Goal: Find specific page/section: Find specific page/section

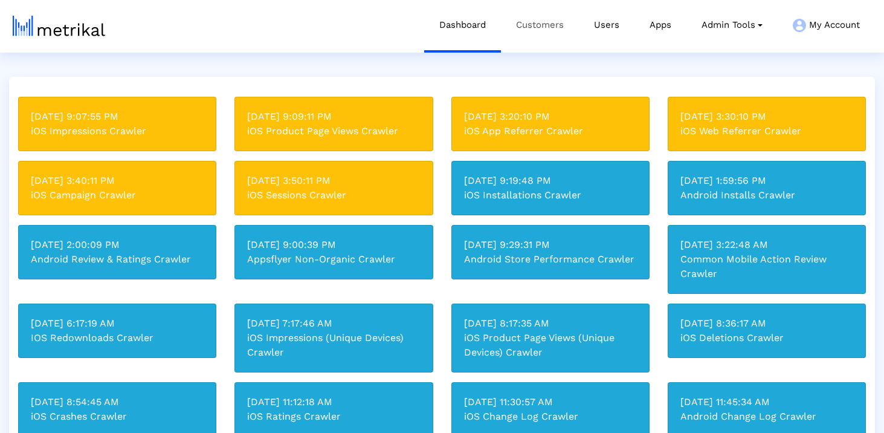
click at [536, 19] on link "Customers" at bounding box center [540, 25] width 78 height 50
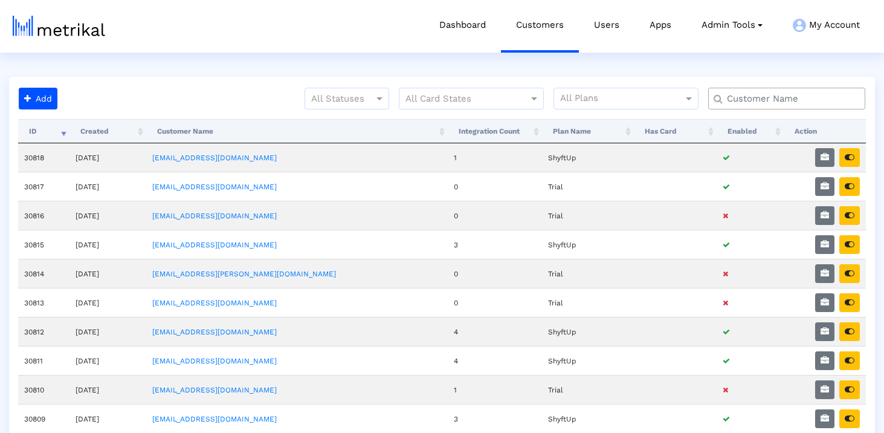
click at [756, 100] on input "text" at bounding box center [789, 98] width 142 height 13
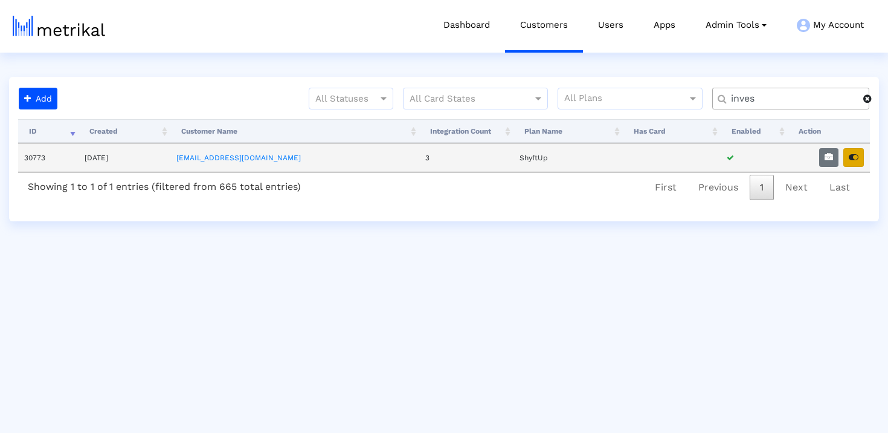
type input "inves"
click at [850, 159] on icon "button" at bounding box center [854, 157] width 10 height 8
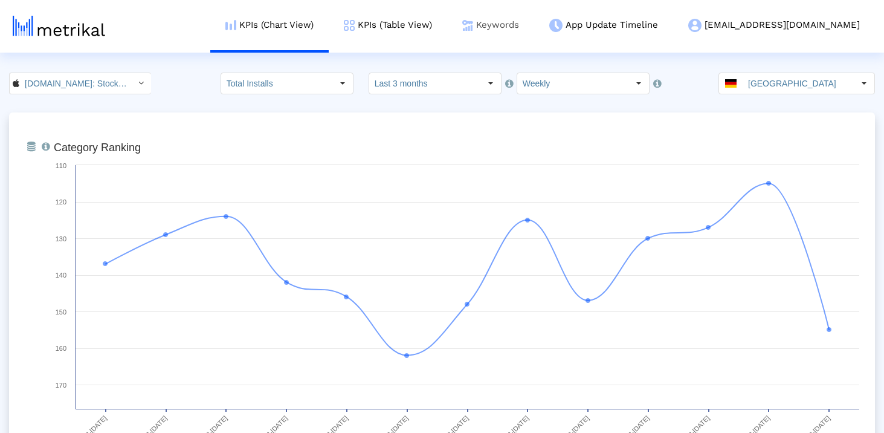
click at [473, 29] on img at bounding box center [467, 25] width 11 height 11
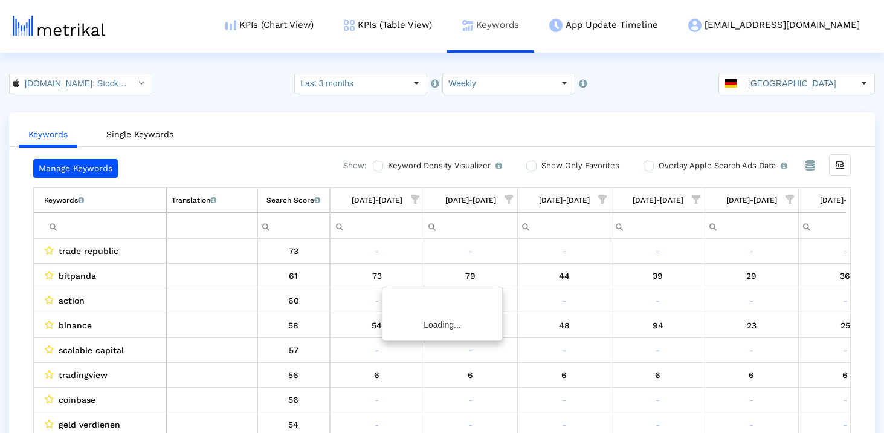
scroll to position [0, 701]
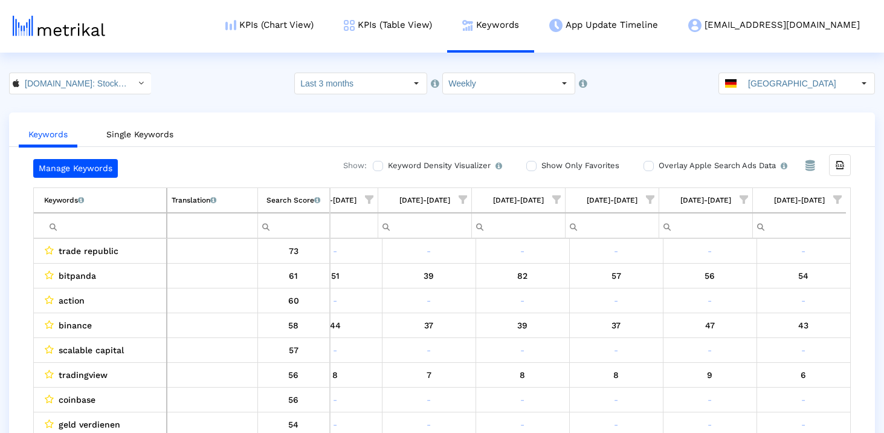
click at [117, 231] on input "Filter cell" at bounding box center [105, 226] width 122 height 20
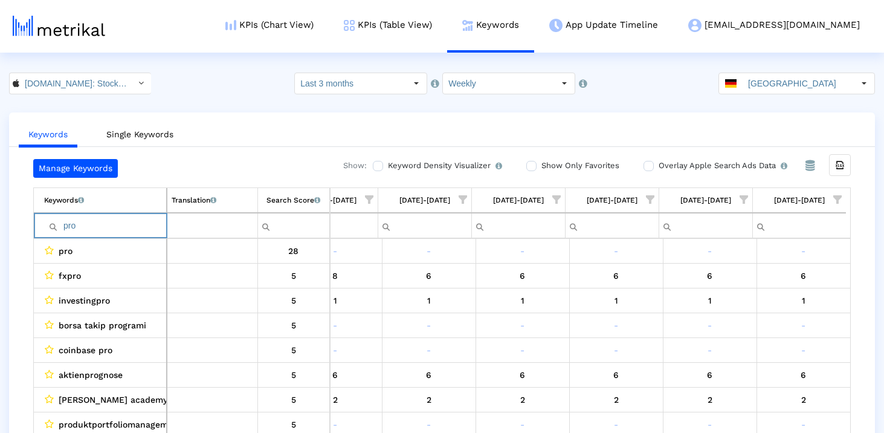
click at [136, 227] on input "pro" at bounding box center [105, 226] width 122 height 20
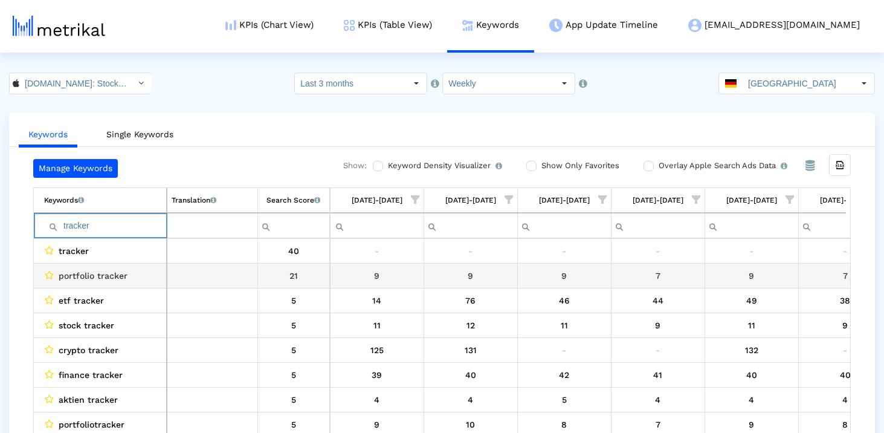
scroll to position [0, 675]
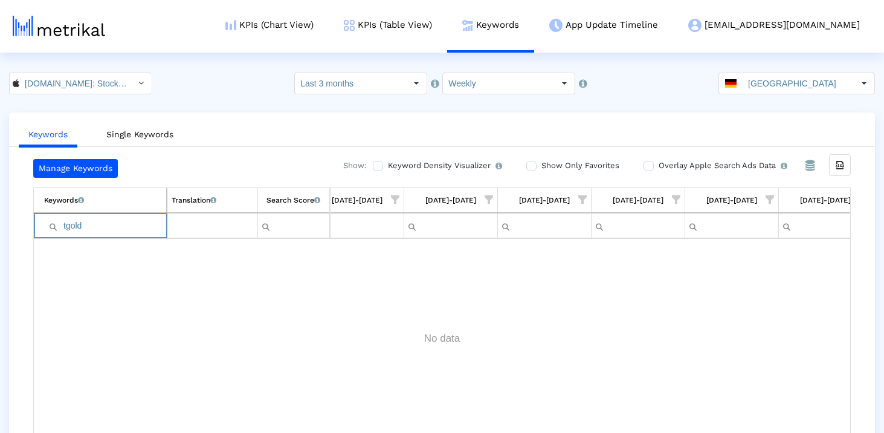
click at [93, 220] on input "tgold" at bounding box center [105, 226] width 122 height 20
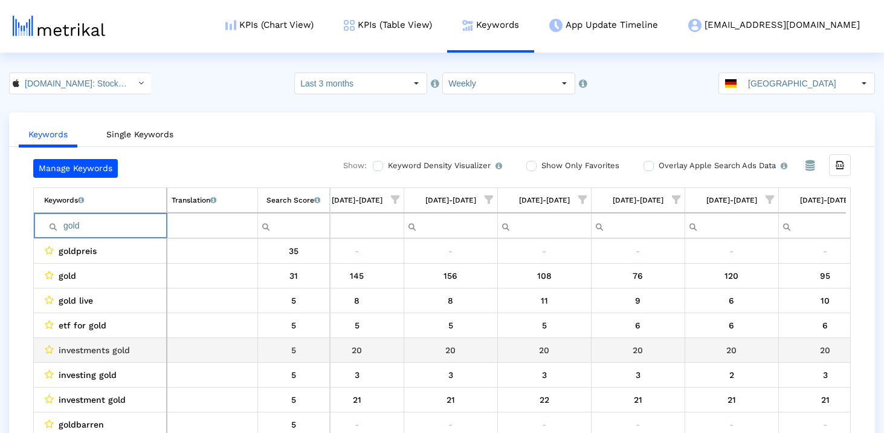
scroll to position [0, 701]
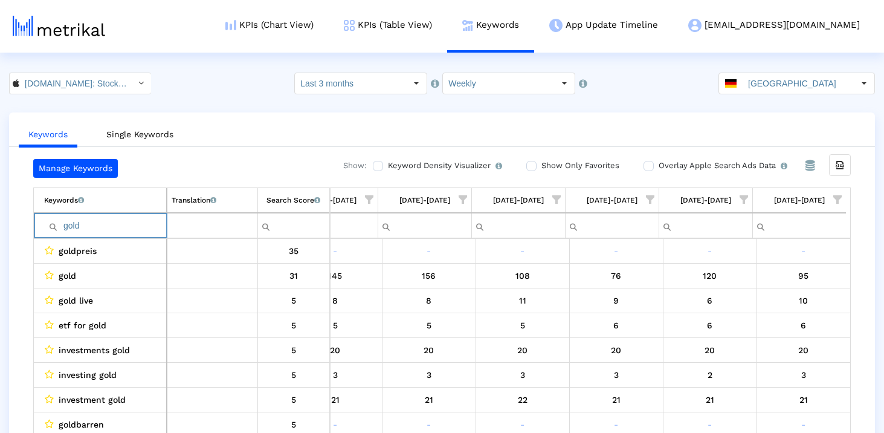
click at [123, 226] on input "gold" at bounding box center [105, 226] width 122 height 20
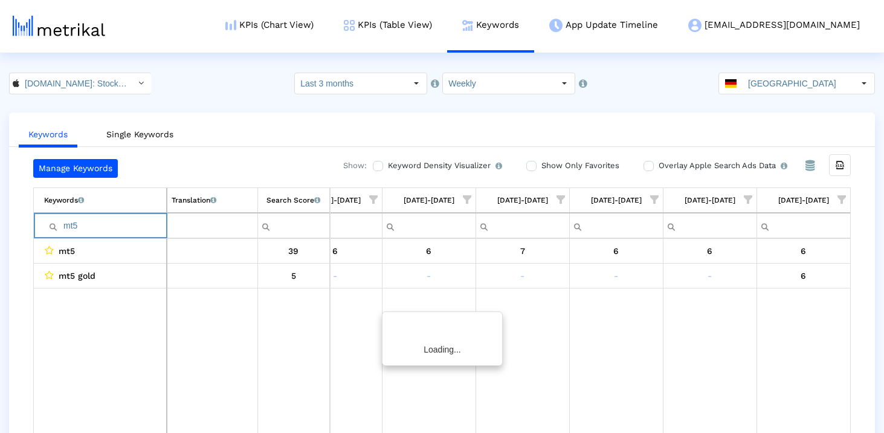
scroll to position [0, 697]
click at [135, 222] on input "mt5" at bounding box center [105, 226] width 122 height 20
type input "i"
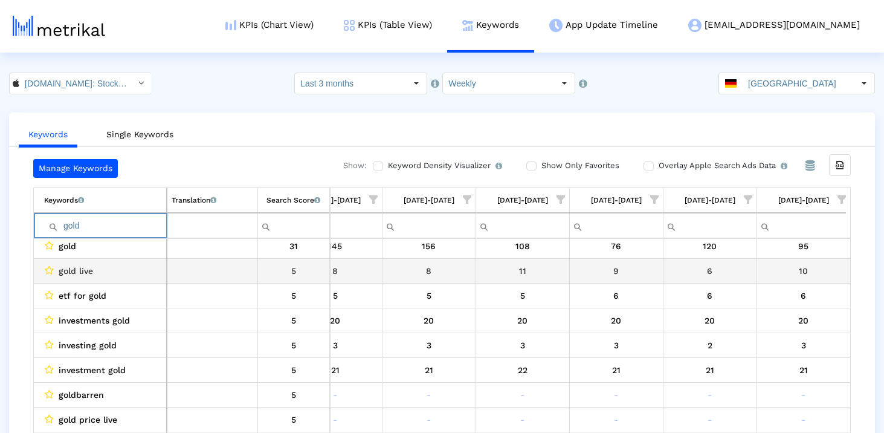
scroll to position [33, 0]
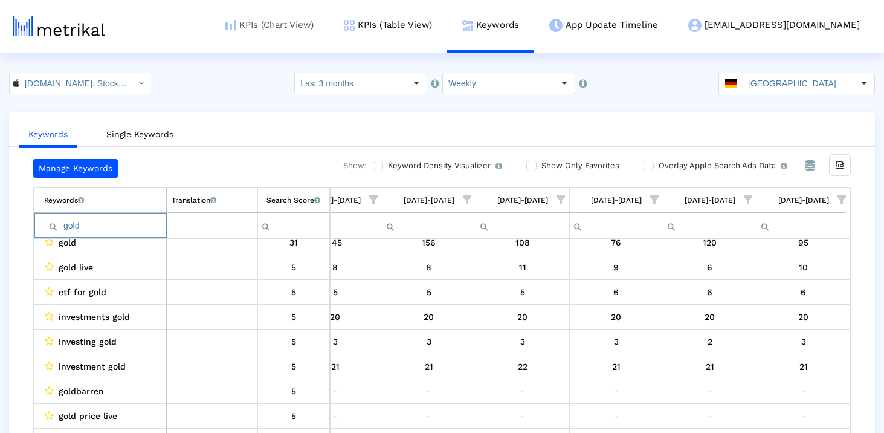
type input "gold"
